Goal: Task Accomplishment & Management: Manage account settings

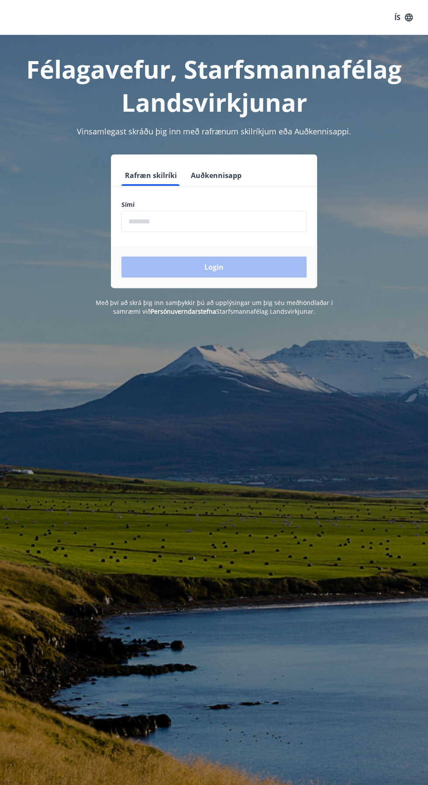
click at [279, 231] on input "phone" at bounding box center [213, 221] width 185 height 21
type input "********"
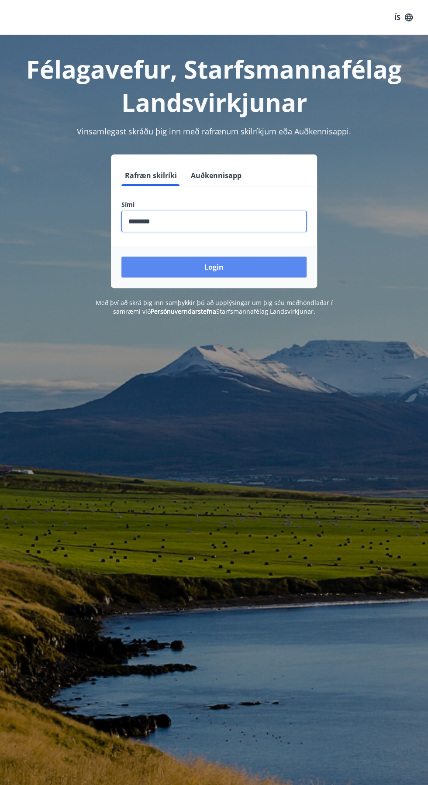
click at [254, 274] on button "Login" at bounding box center [213, 267] width 185 height 21
